Goal: Task Accomplishment & Management: Manage account settings

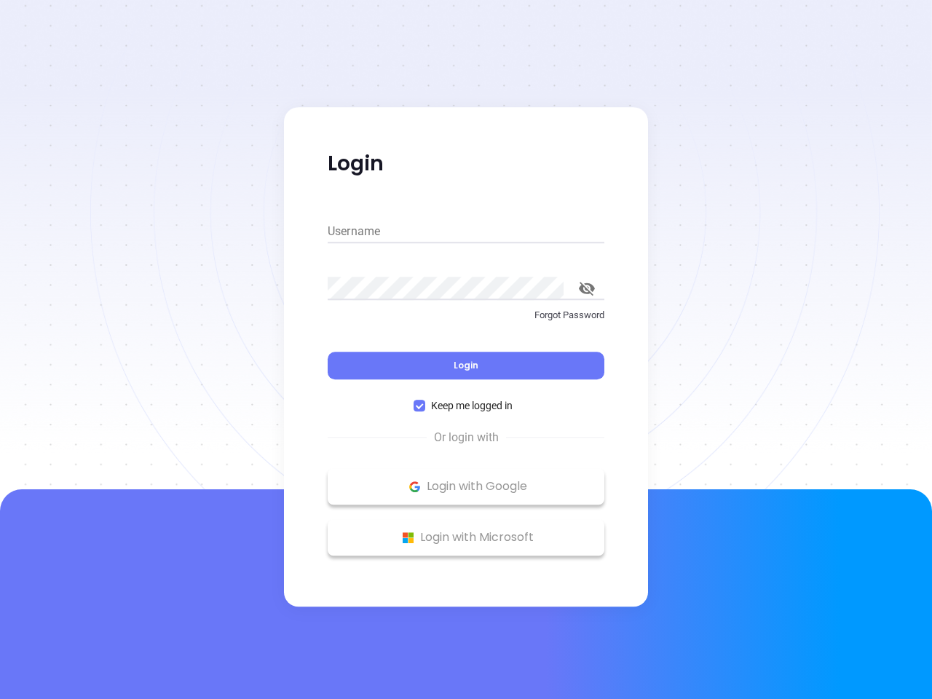
click at [466, 350] on div "Login" at bounding box center [466, 356] width 277 height 45
click at [466, 232] on input "Username" at bounding box center [466, 231] width 277 height 23
click at [587, 288] on icon "toggle password visibility" at bounding box center [587, 289] width 16 height 14
click at [466, 366] on span "Login" at bounding box center [466, 365] width 25 height 12
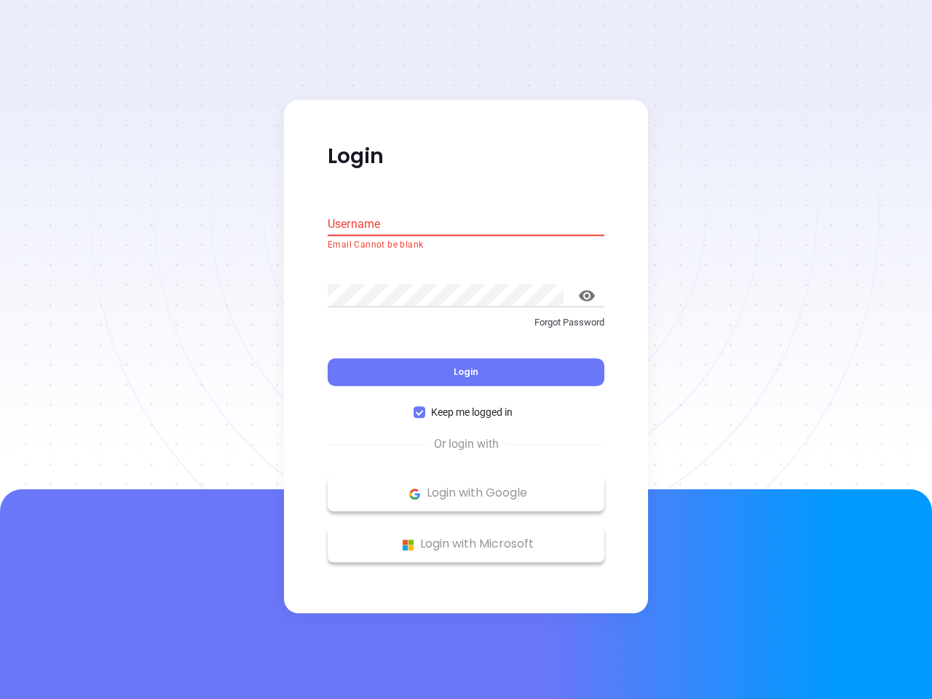
click at [466, 406] on span "Keep me logged in" at bounding box center [471, 413] width 93 height 16
click at [425, 407] on input "Keep me logged in" at bounding box center [420, 413] width 12 height 12
checkbox input "false"
click at [466, 487] on p "Login with Google" at bounding box center [466, 494] width 262 height 22
click at [466, 538] on p "Login with Microsoft" at bounding box center [466, 545] width 262 height 22
